Goal: Find specific page/section: Find specific page/section

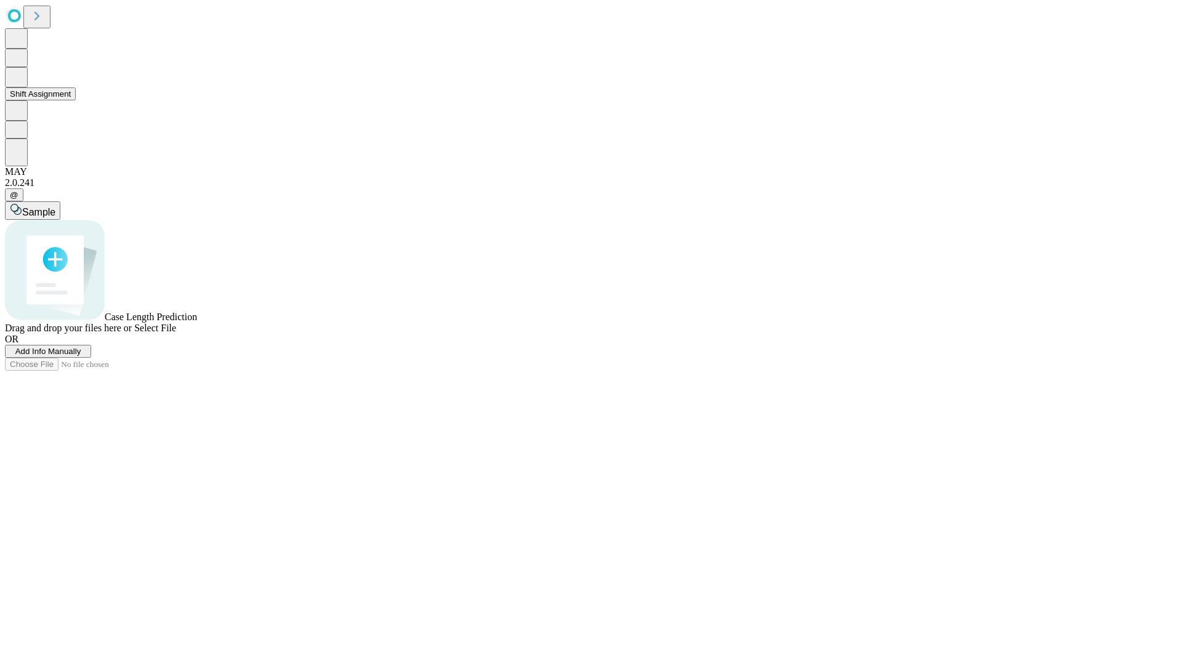
click at [76, 100] on button "Shift Assignment" at bounding box center [40, 93] width 71 height 13
